Goal: Communication & Community: Answer question/provide support

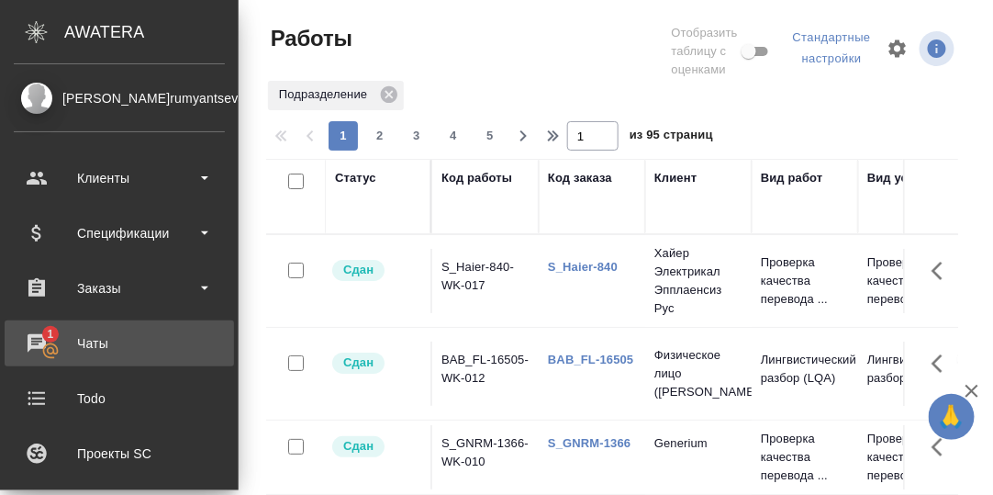
drag, startPoint x: 39, startPoint y: 338, endPoint x: 50, endPoint y: 339, distance: 10.1
click at [39, 338] on div "Чаты" at bounding box center [119, 344] width 211 height 28
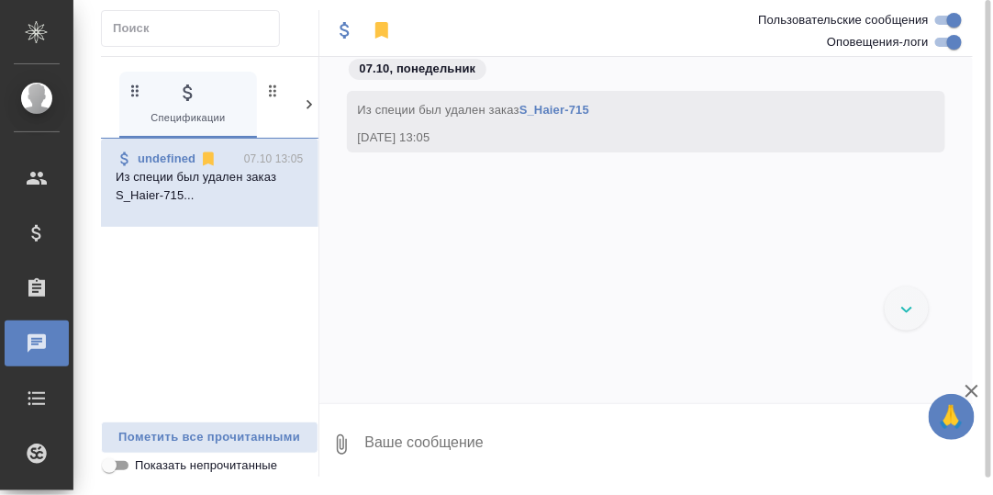
click at [307, 106] on icon at bounding box center [309, 104] width 18 height 18
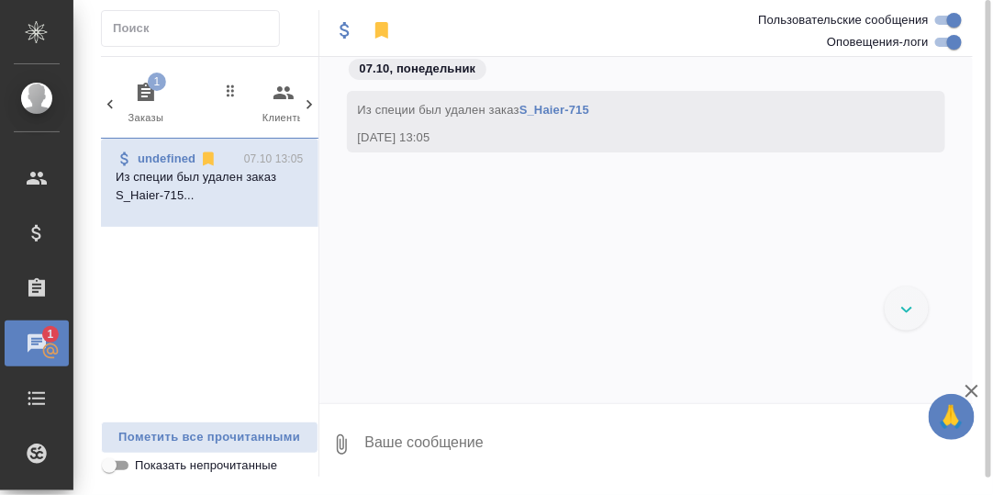
click at [146, 86] on icon "button" at bounding box center [146, 92] width 17 height 18
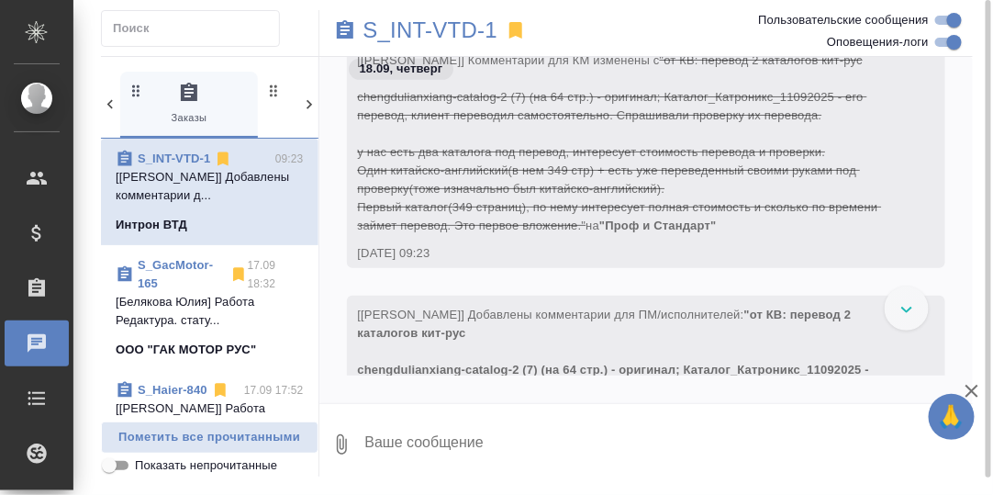
scroll to position [498, 0]
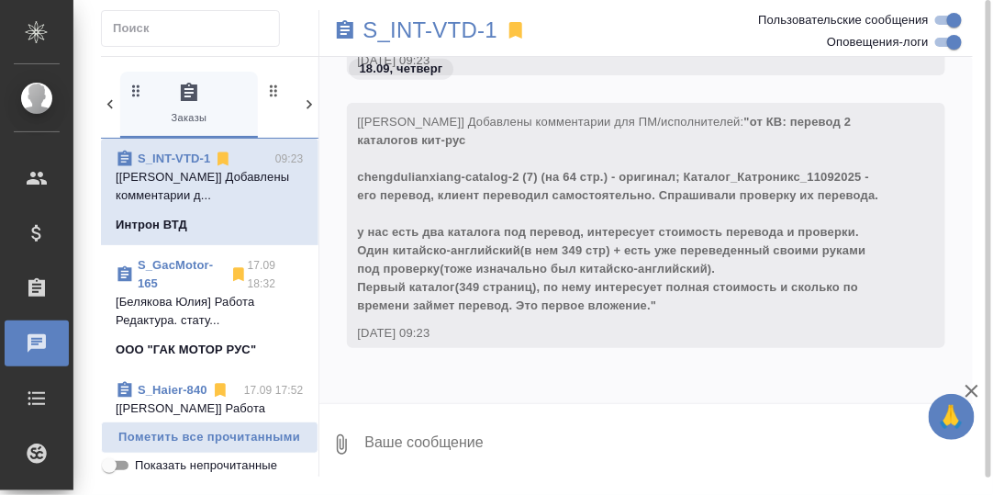
click at [468, 433] on textarea at bounding box center [669, 444] width 610 height 62
type textarea "G"
type textarea "Привет, смотрю!"
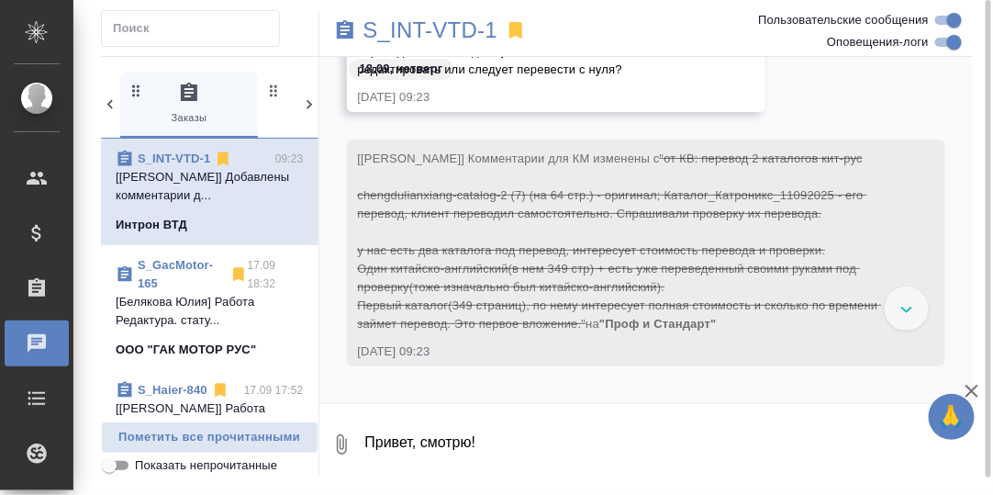
scroll to position [128, 0]
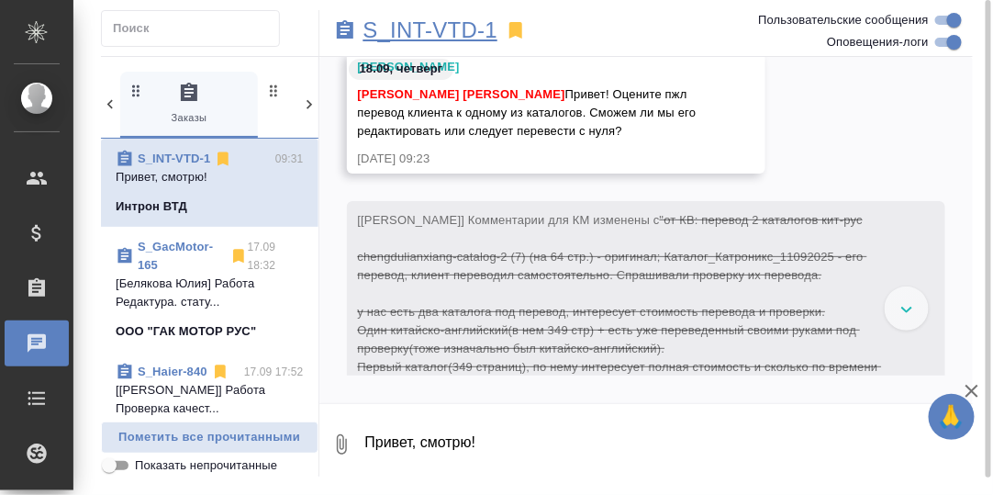
click at [431, 29] on p "S_INT-VTD-1" at bounding box center [431, 30] width 135 height 18
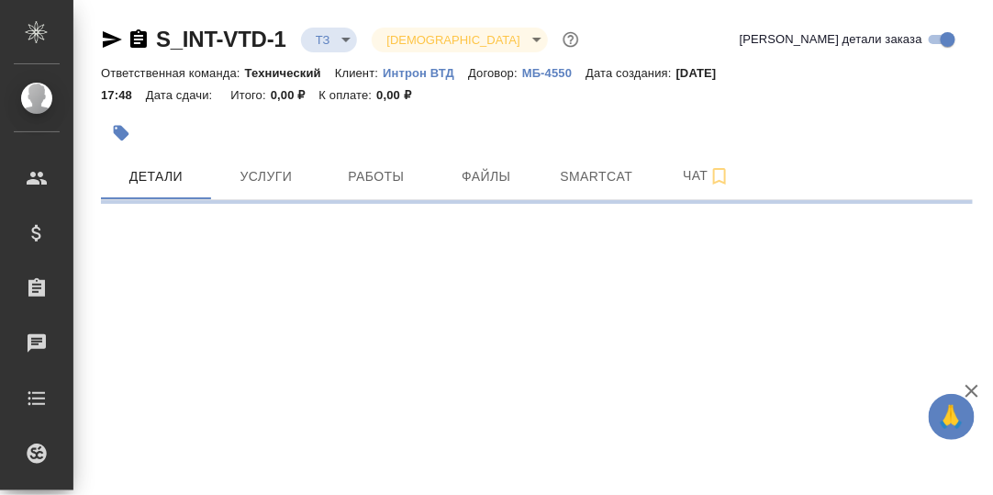
select select "RU"
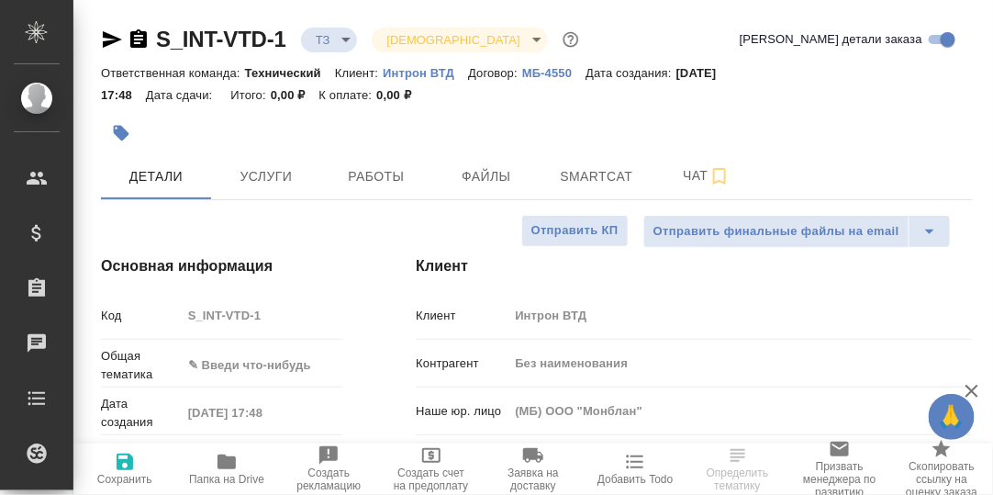
type textarea "x"
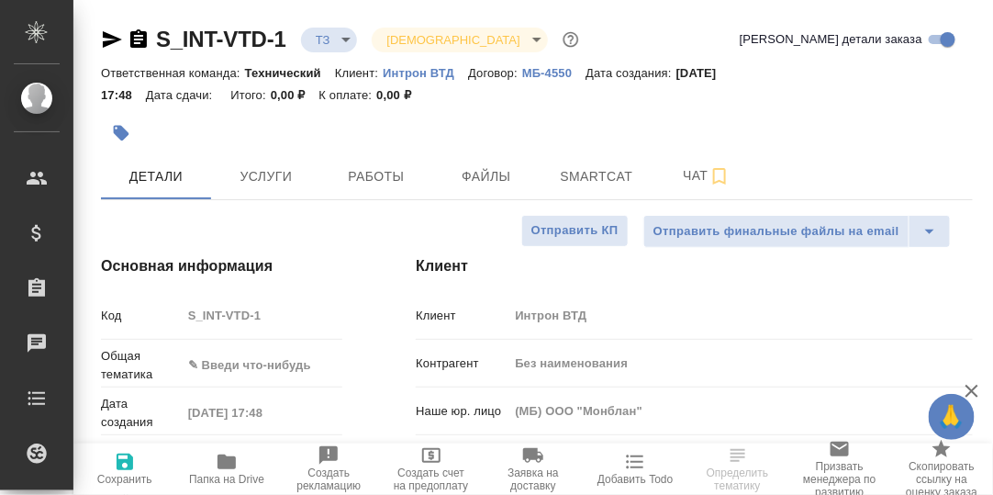
type textarea "x"
click at [229, 462] on icon "button" at bounding box center [227, 461] width 18 height 15
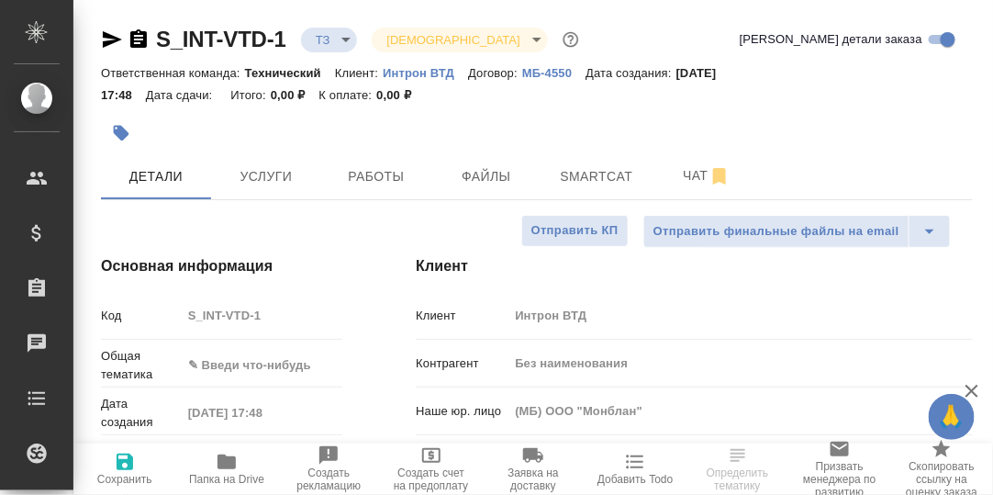
type textarea "x"
select select "RU"
type textarea "x"
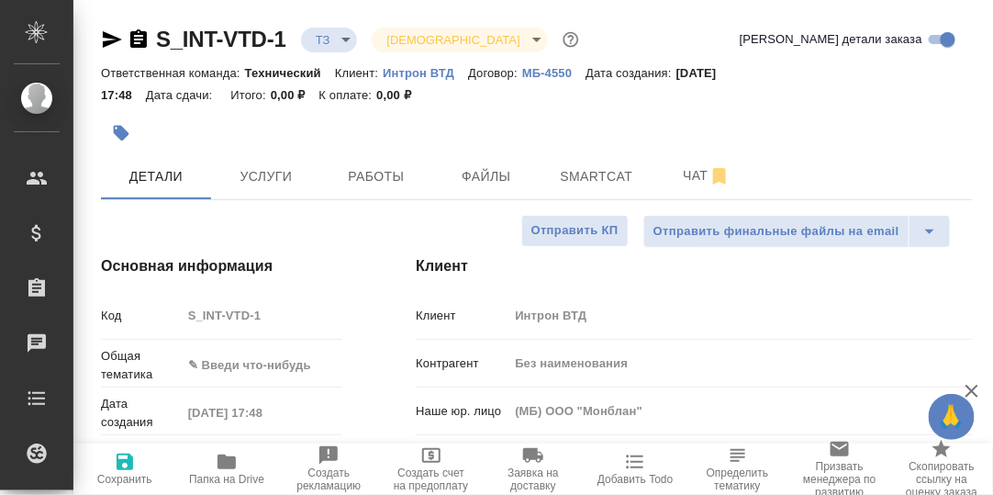
type textarea "x"
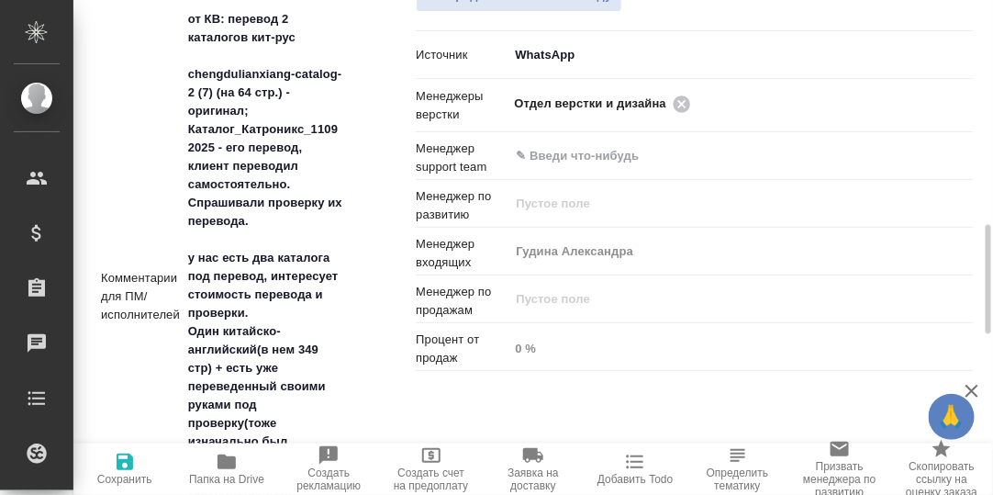
scroll to position [1191, 0]
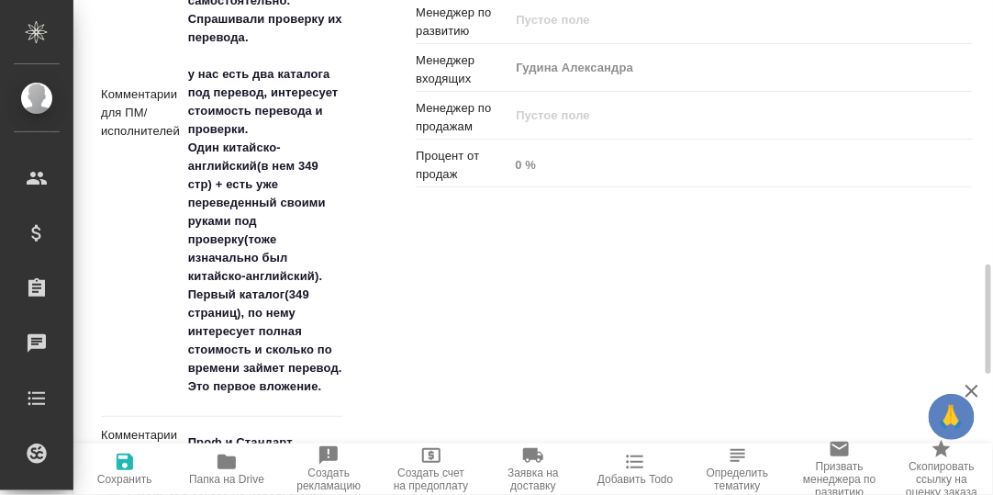
type textarea "x"
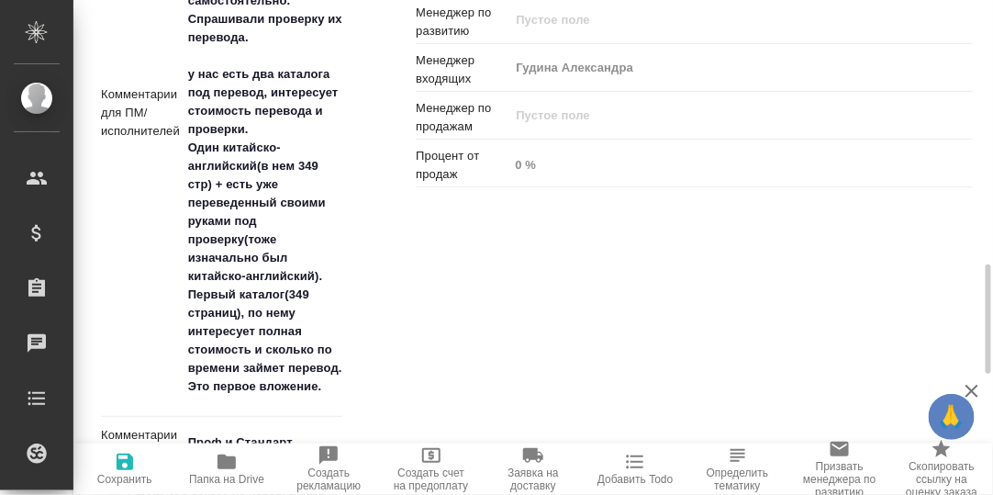
type textarea "x"
click at [225, 470] on icon "button" at bounding box center [227, 462] width 22 height 22
type textarea "x"
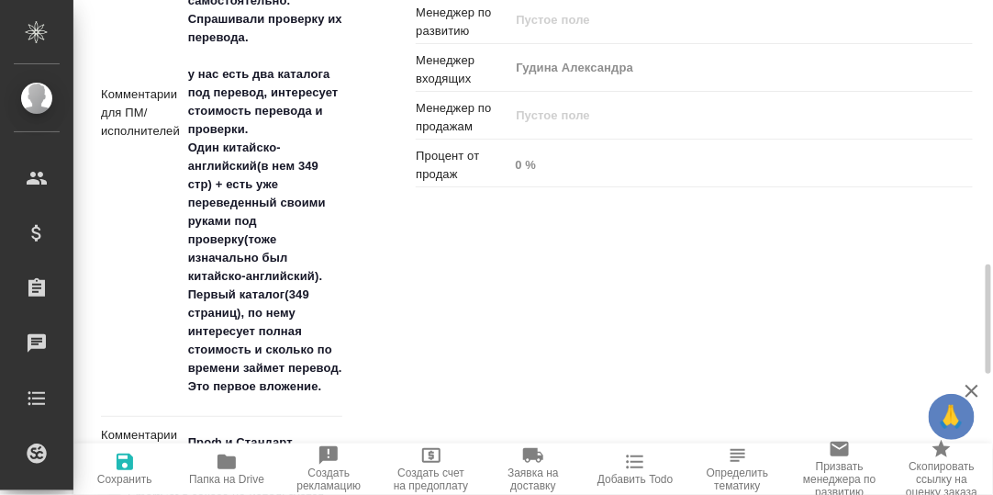
type textarea "x"
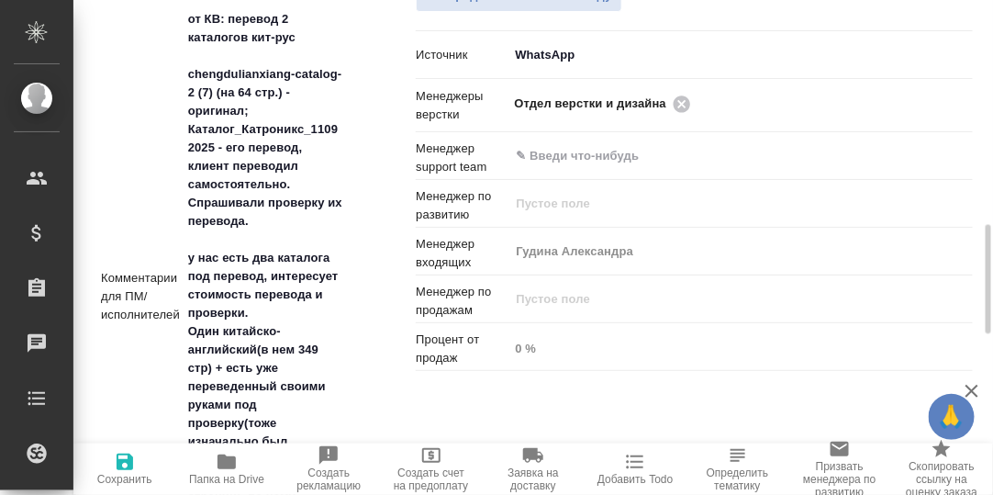
type textarea "x"
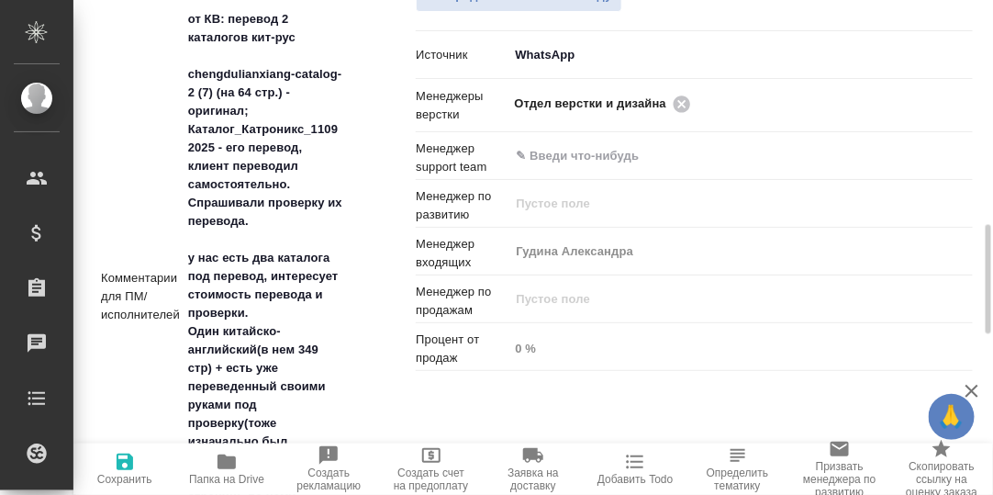
type textarea "x"
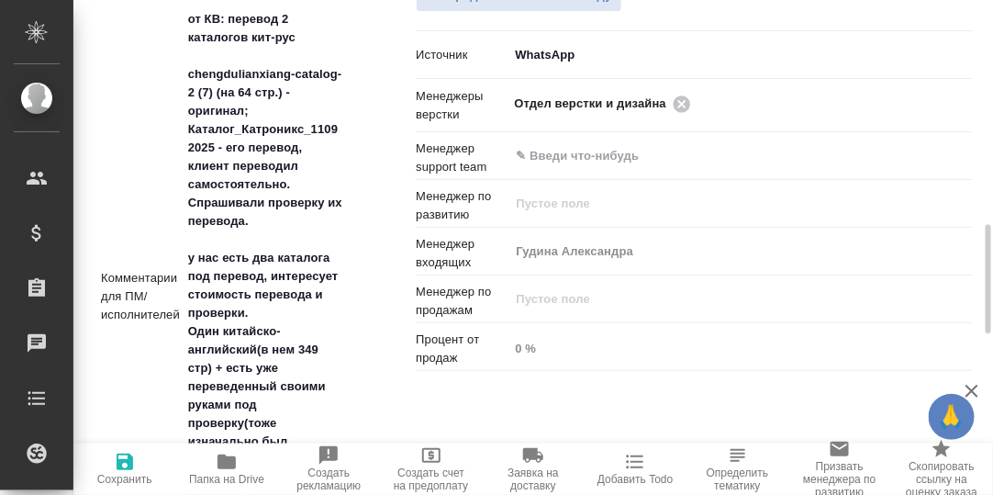
type textarea "x"
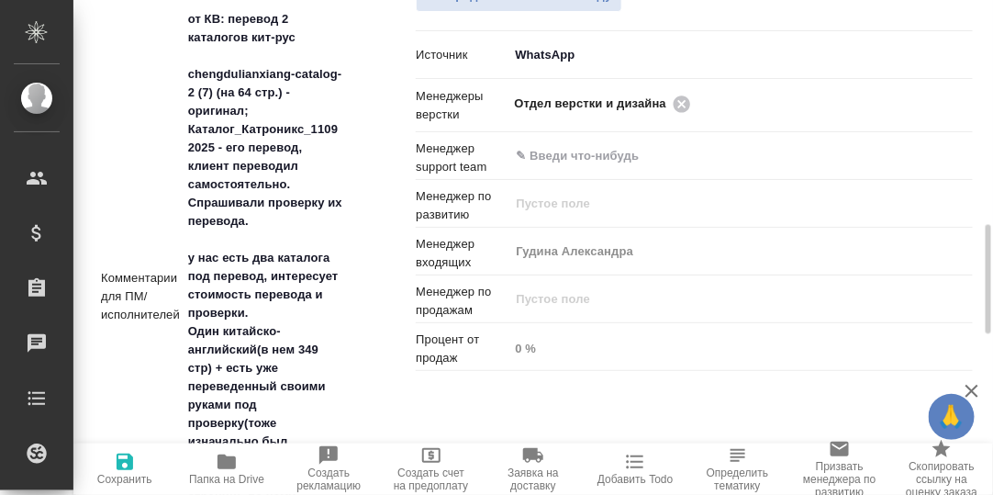
type textarea "x"
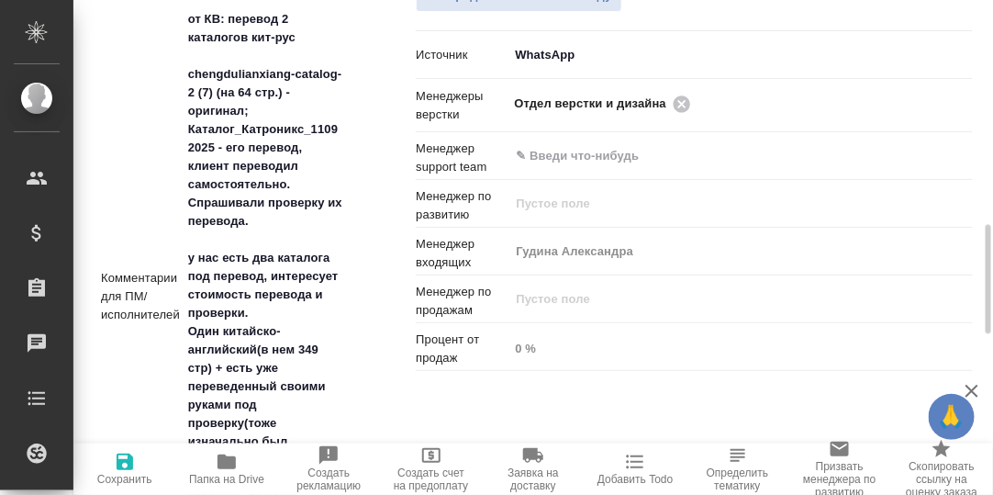
type textarea "x"
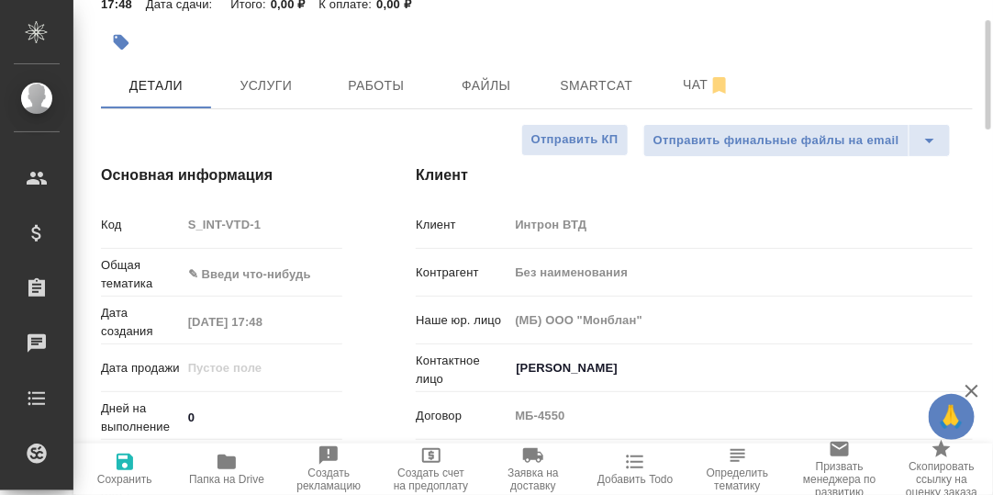
scroll to position [0, 0]
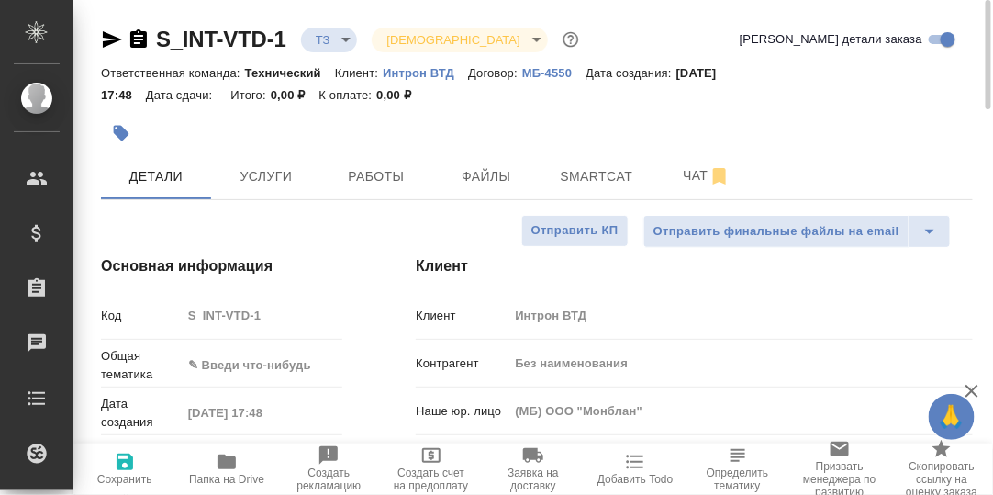
drag, startPoint x: 692, startPoint y: 180, endPoint x: 683, endPoint y: 199, distance: 21.4
click at [692, 180] on span "Чат" at bounding box center [707, 175] width 88 height 23
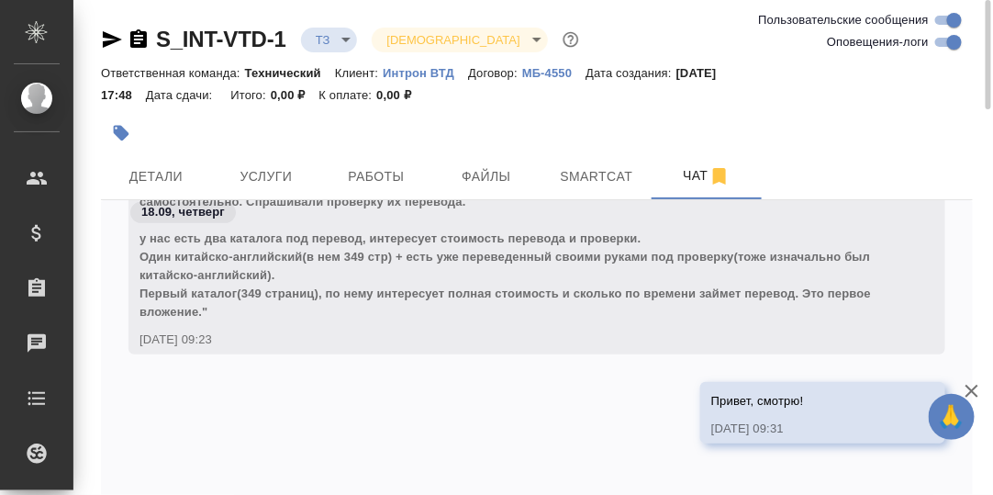
scroll to position [86, 0]
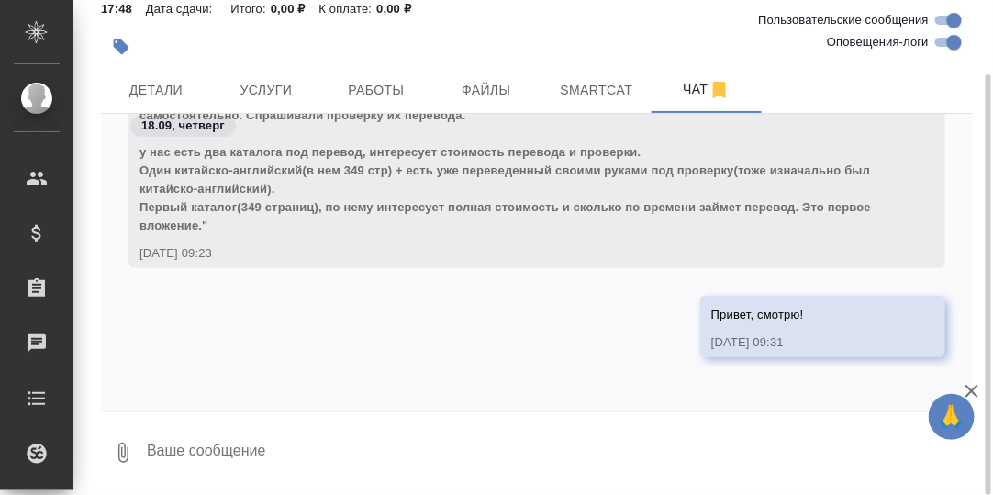
click at [260, 439] on textarea at bounding box center [559, 452] width 828 height 62
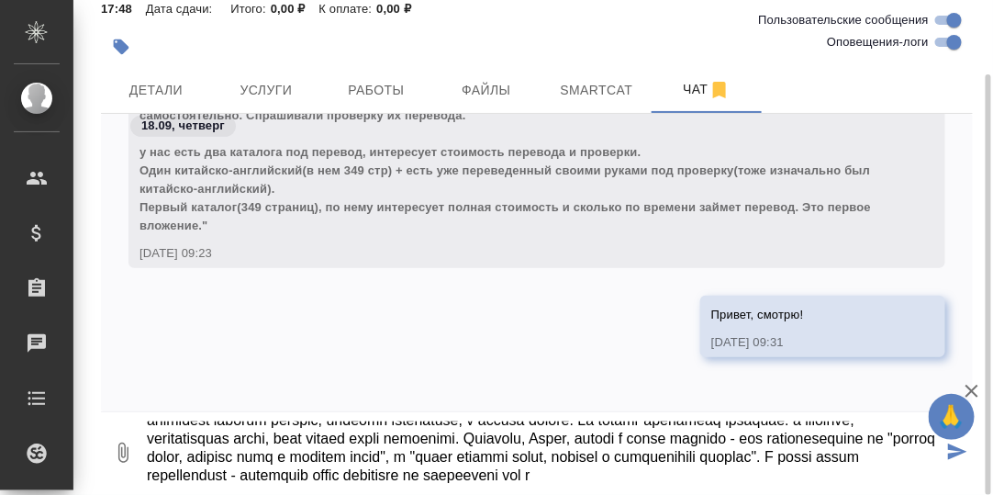
scroll to position [85, 0]
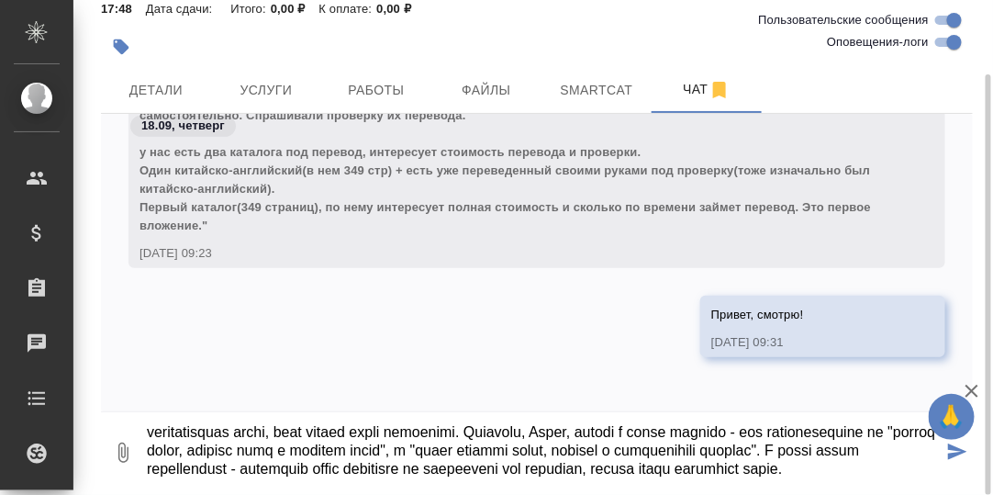
type textarea "L ipsumdo sitam cons adipisci? E seddoeiusmod temporinc utla et dol, magnaaliq …"
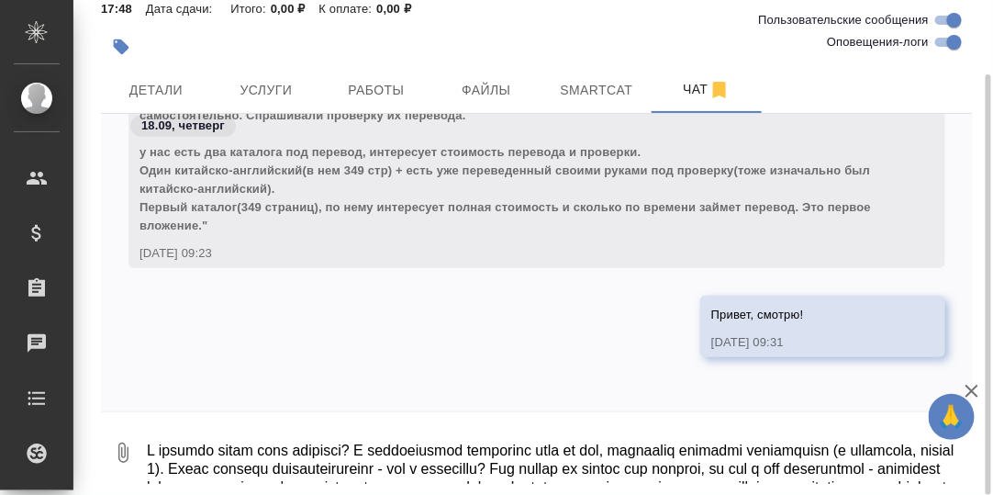
scroll to position [610, 0]
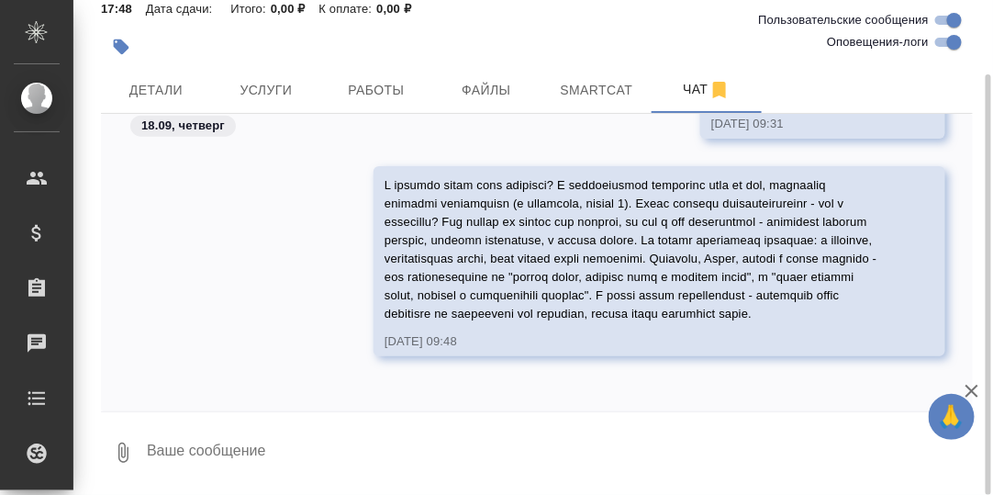
click at [232, 442] on textarea at bounding box center [559, 452] width 828 height 62
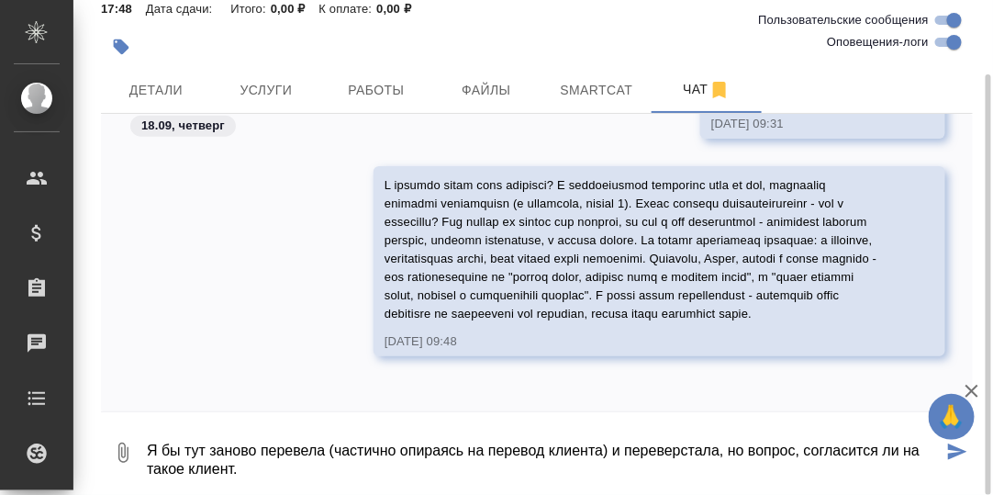
type textarea "Я бы тут заново перевела (частично опираясь на перевод клиента) и переверстала,…"
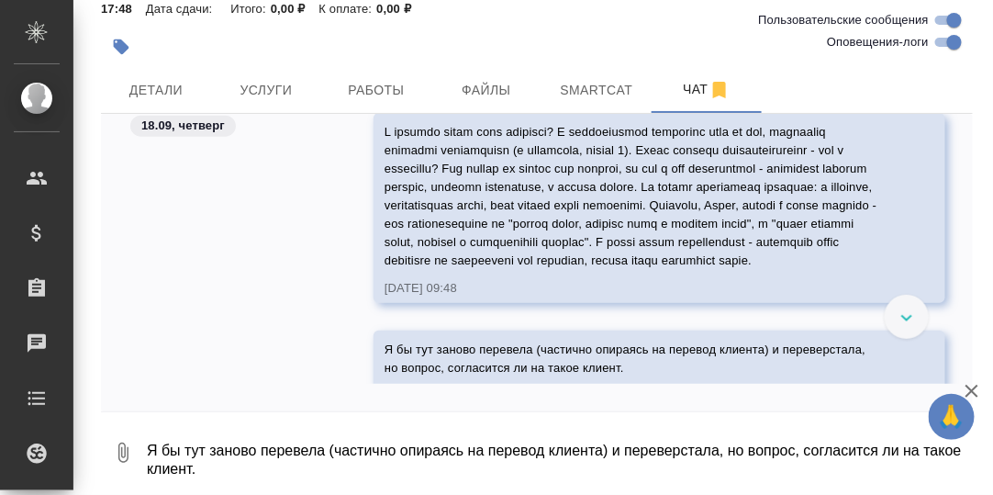
scroll to position [625, 0]
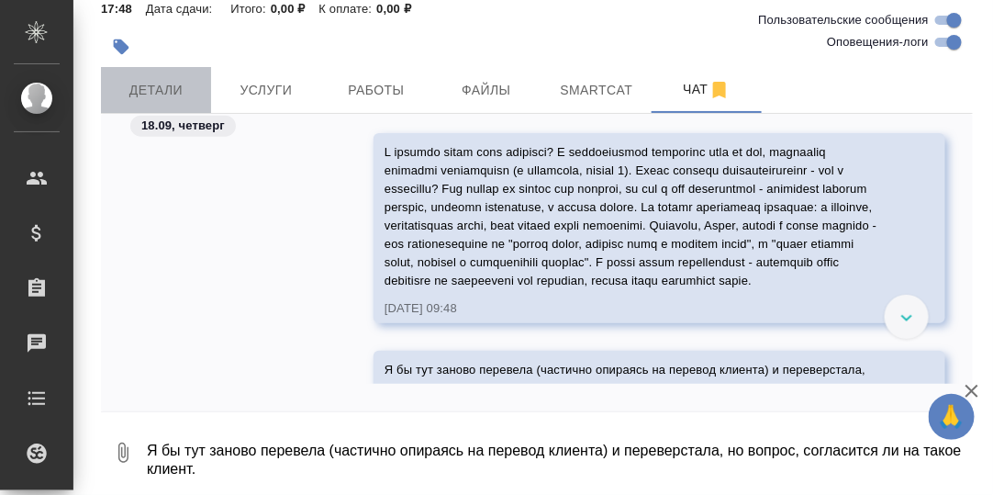
click at [149, 88] on span "Детали" at bounding box center [156, 90] width 88 height 23
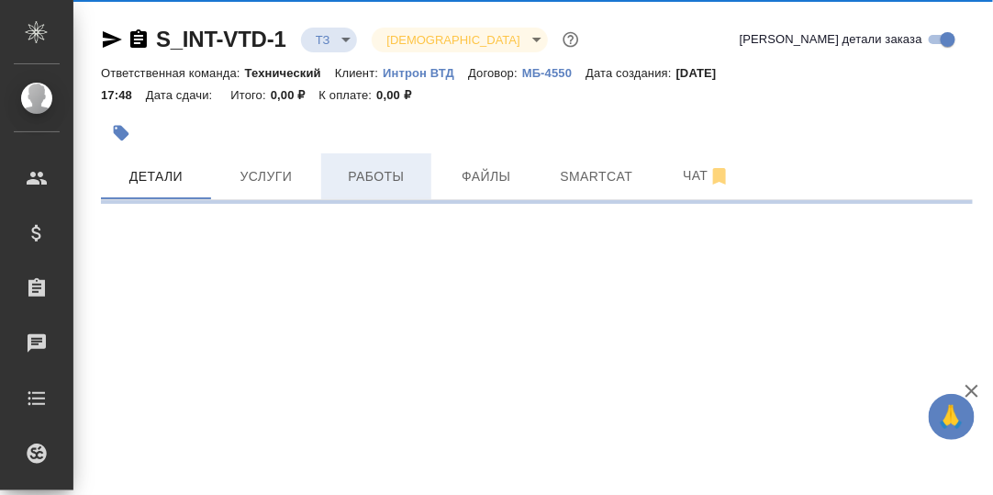
select select "RU"
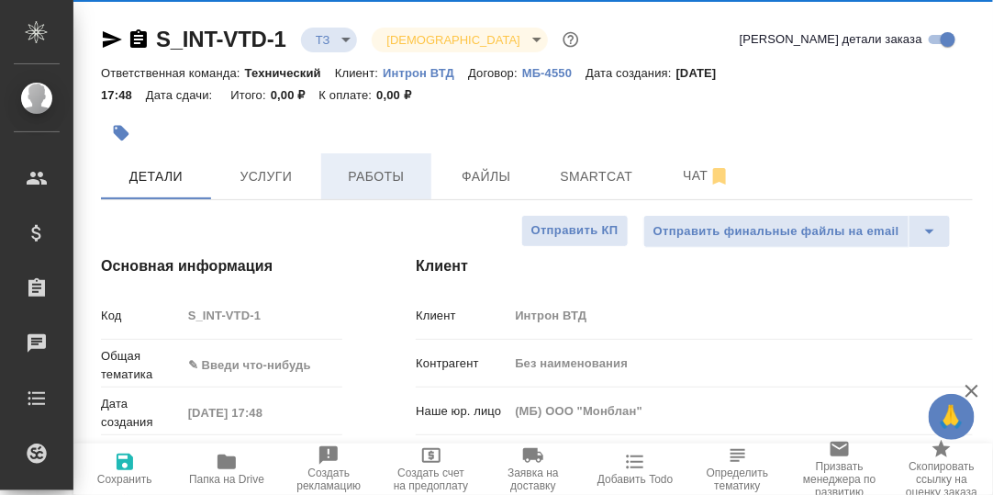
type textarea "x"
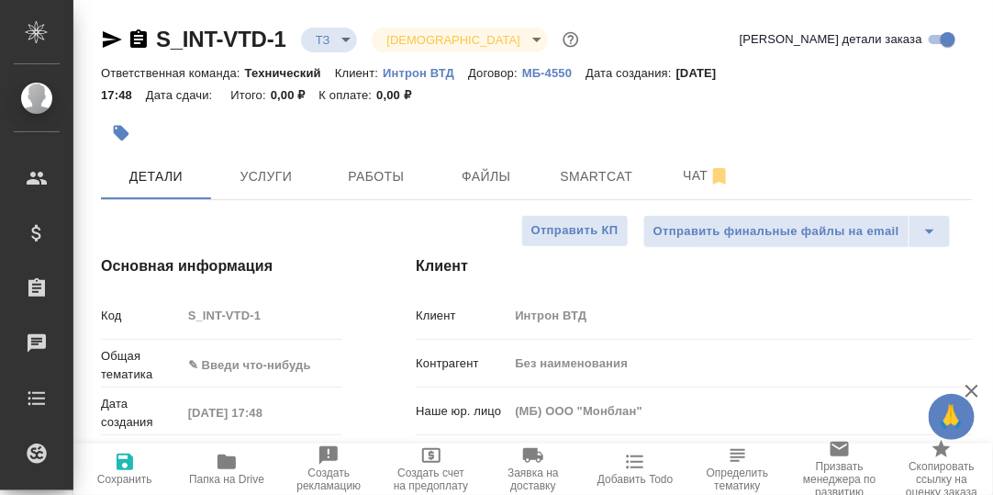
type textarea "x"
